Goal: Information Seeking & Learning: Learn about a topic

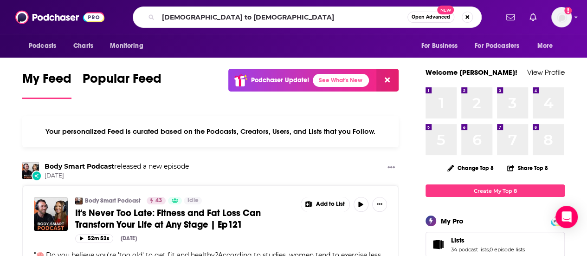
type input "[DEMOGRAPHIC_DATA] to [DEMOGRAPHIC_DATA]"
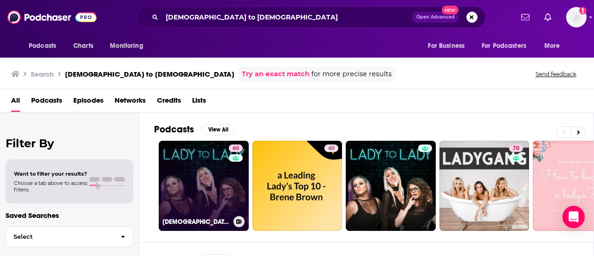
click at [210, 185] on link "60 [DEMOGRAPHIC_DATA] to [DEMOGRAPHIC_DATA]" at bounding box center [204, 186] width 90 height 90
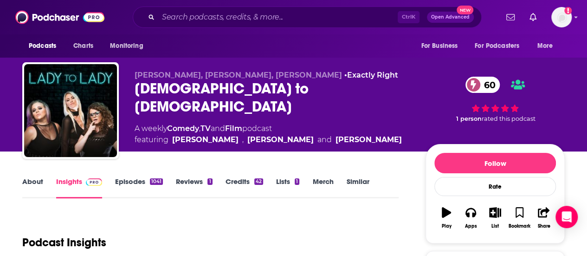
click at [29, 180] on link "About" at bounding box center [32, 187] width 21 height 21
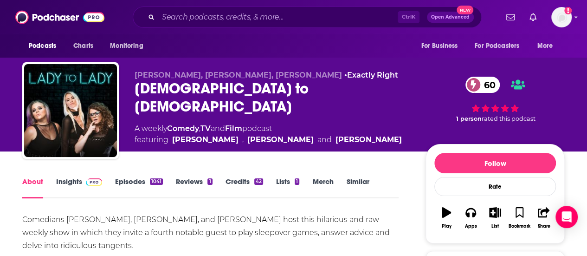
click at [68, 179] on link "Insights" at bounding box center [79, 187] width 46 height 21
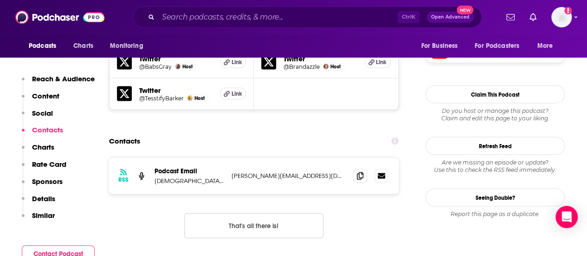
scroll to position [917, 0]
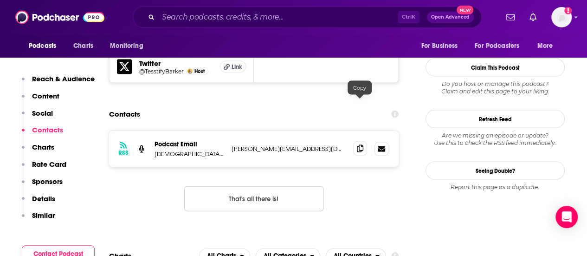
click at [361, 145] on icon at bounding box center [360, 148] width 7 height 7
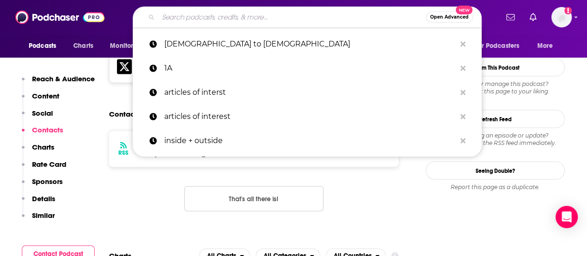
click at [239, 15] on input "Search podcasts, credits, & more..." at bounding box center [292, 17] width 268 height 15
paste input "On the Issues"
type input "On the Issues"
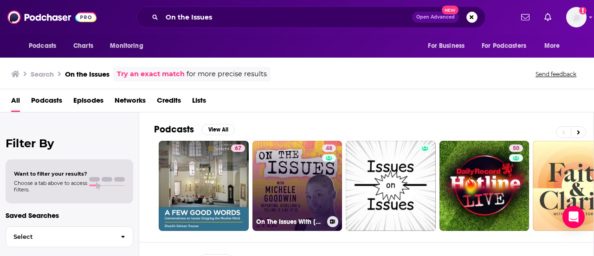
click at [318, 202] on link "48 On The Issues With [PERSON_NAME]" at bounding box center [298, 186] width 90 height 90
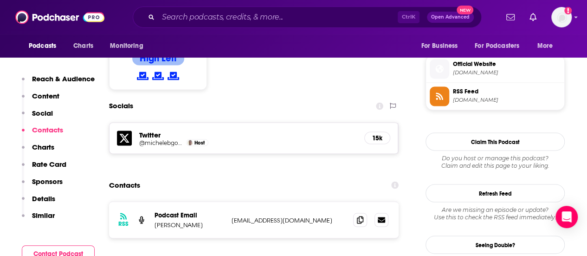
scroll to position [775, 0]
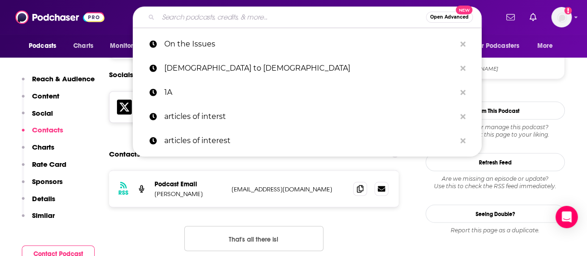
click at [251, 13] on input "Search podcasts, credits, & more..." at bounding box center [292, 17] width 268 height 15
paste input "Law and Chaos"
type input "Law and Chaos"
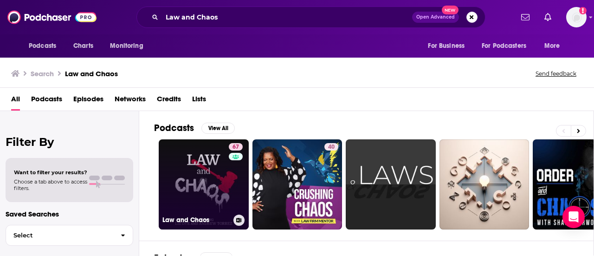
click at [211, 173] on link "67 Law and Chaos" at bounding box center [204, 184] width 90 height 90
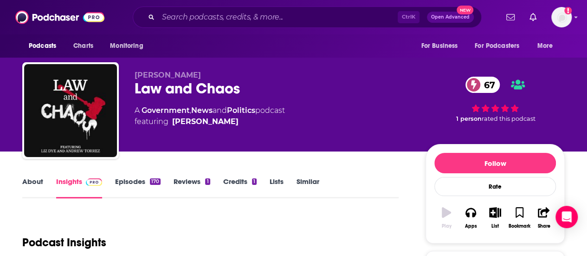
scroll to position [5, 0]
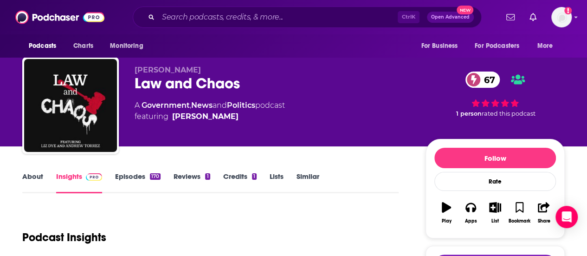
click at [32, 175] on link "About" at bounding box center [32, 182] width 21 height 21
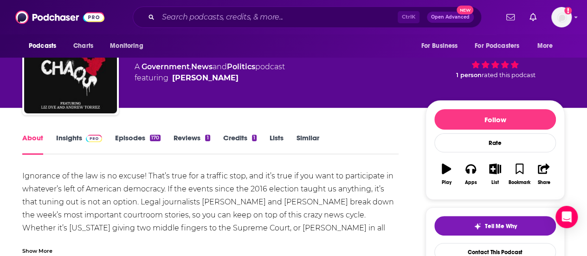
scroll to position [45, 0]
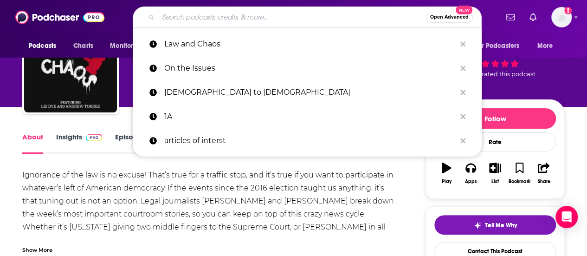
click at [236, 17] on input "Search podcasts, credits, & more..." at bounding box center [292, 17] width 268 height 15
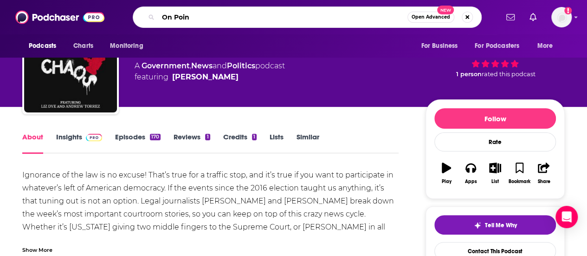
type input "On Point"
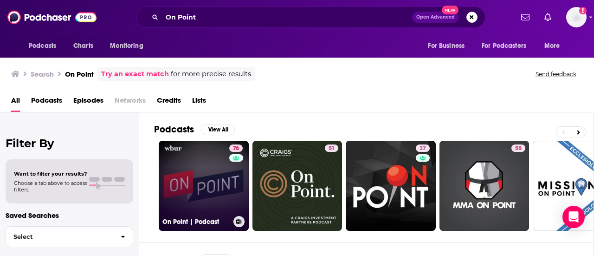
click at [220, 171] on link "76 On Point | Podcast" at bounding box center [204, 186] width 90 height 90
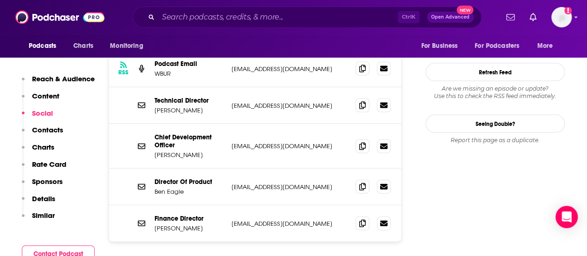
scroll to position [971, 0]
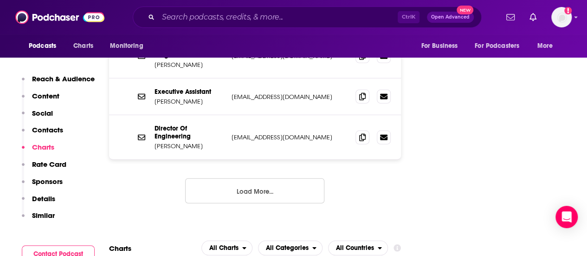
scroll to position [1291, 0]
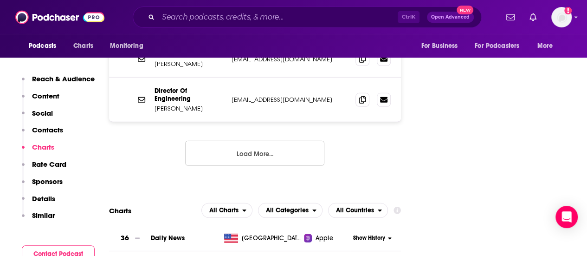
click at [268, 141] on button "Load More..." at bounding box center [254, 153] width 139 height 25
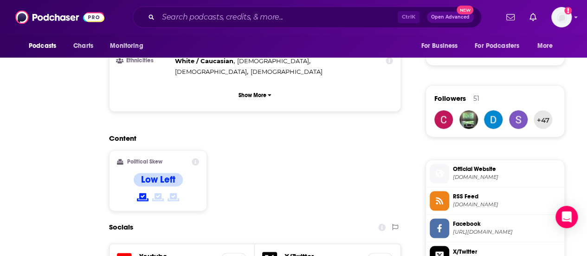
scroll to position [0, 0]
